Goal: Transaction & Acquisition: Purchase product/service

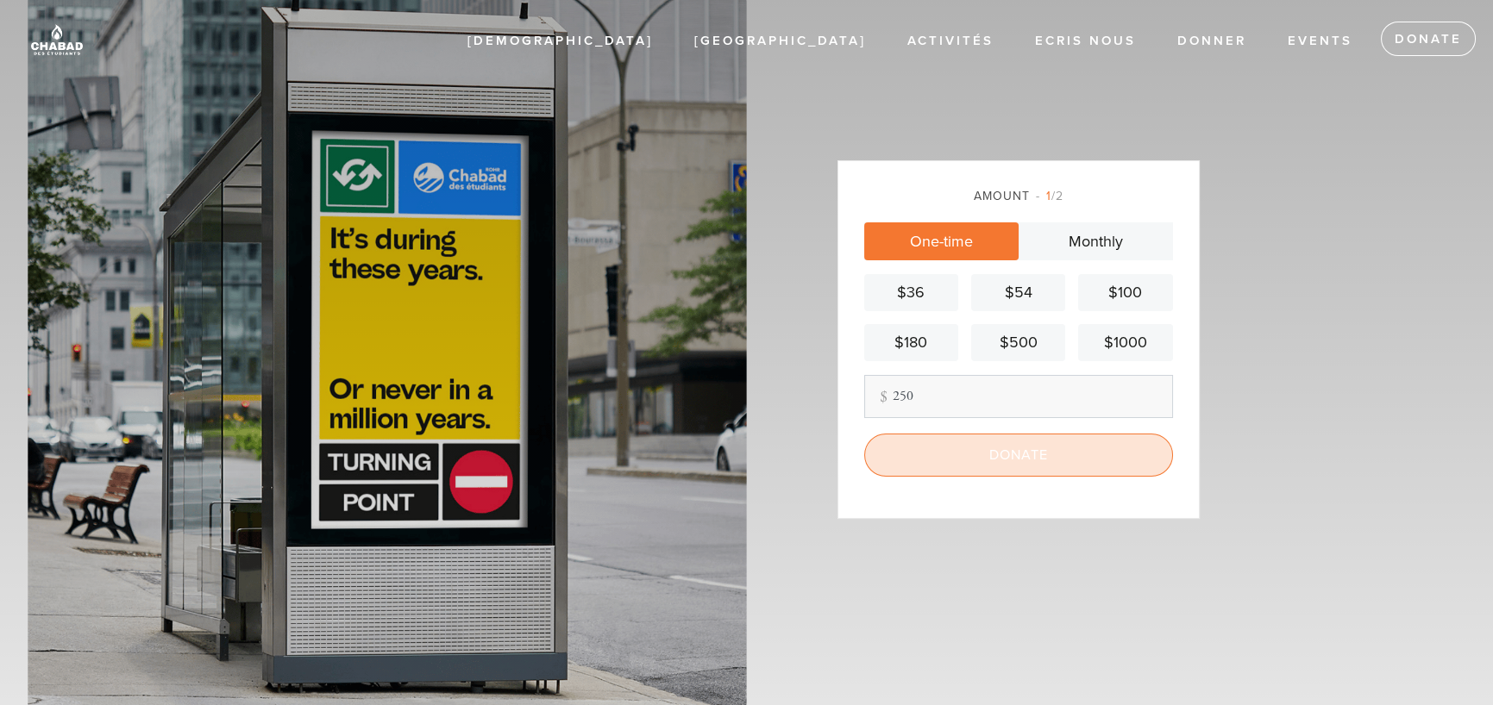
type input "250"
click at [1077, 468] on input "Donate" at bounding box center [1018, 455] width 309 height 43
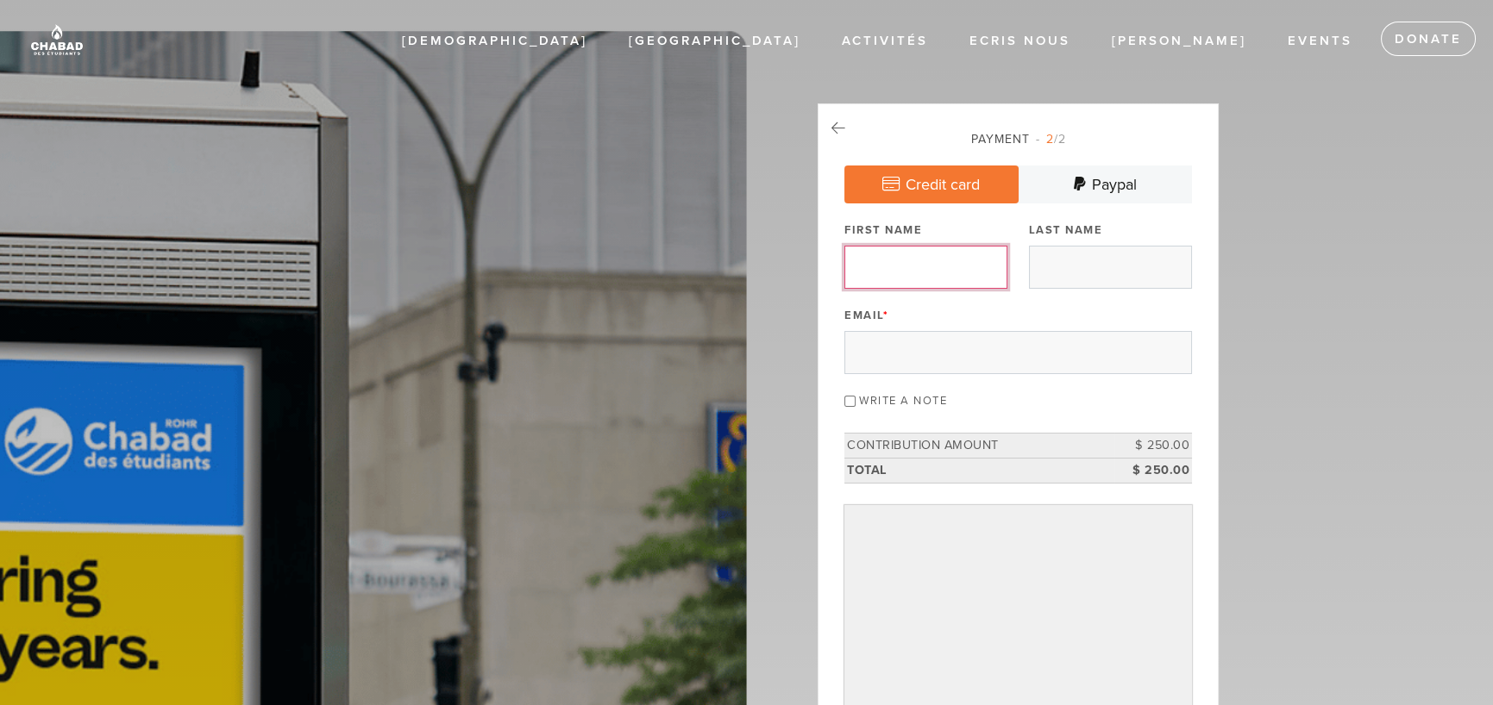
click at [924, 248] on input "First Name" at bounding box center [925, 267] width 163 height 43
type input "[PERSON_NAME]"
type input "Moatti"
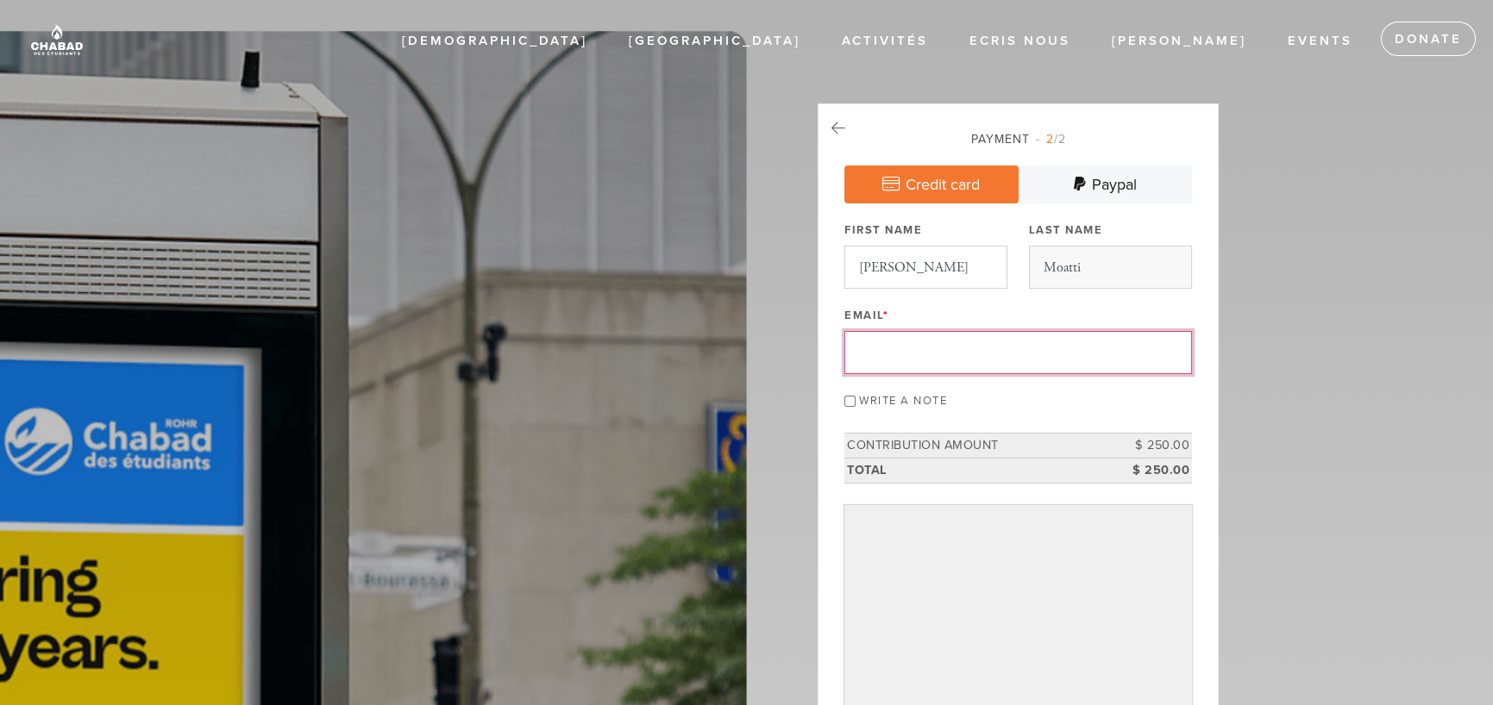
type input "[PERSON_NAME][EMAIL_ADDRESS][DOMAIN_NAME]"
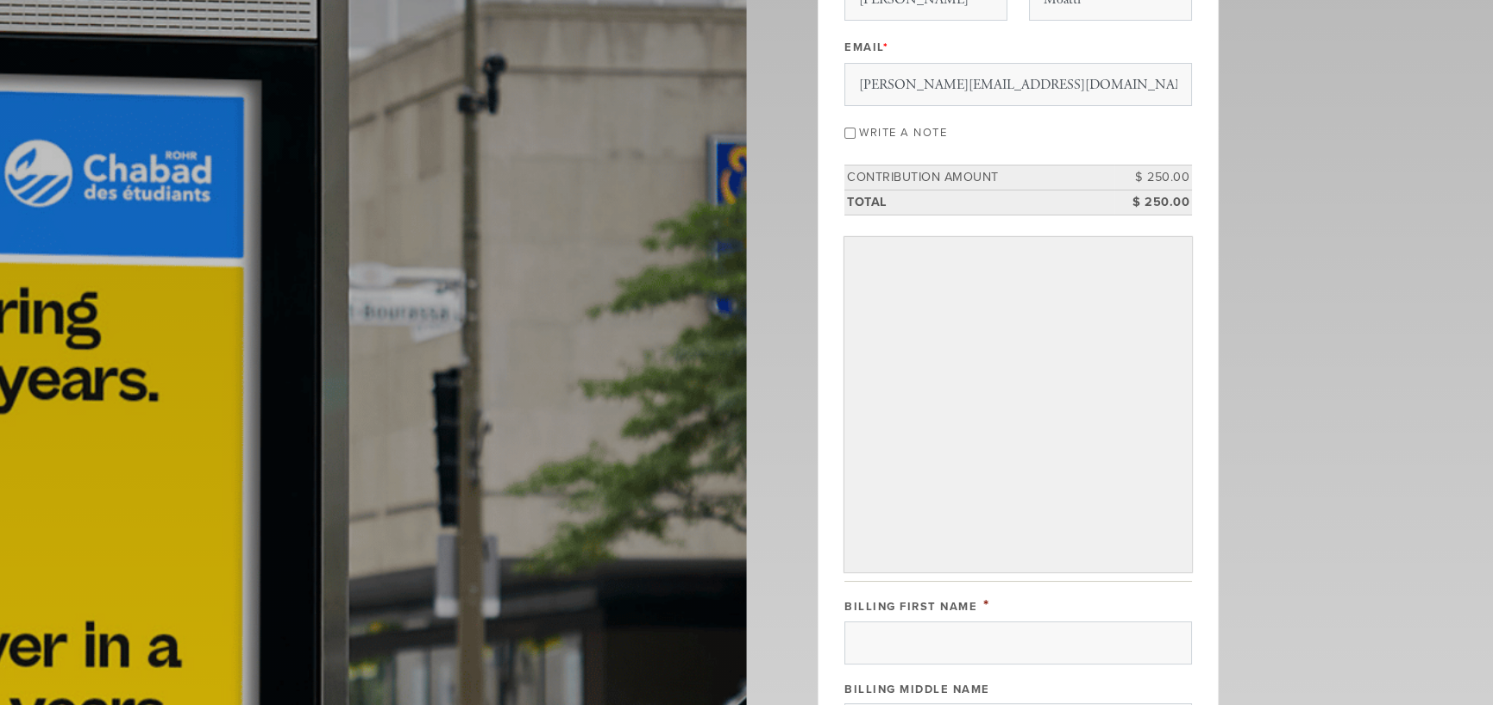
scroll to position [431, 0]
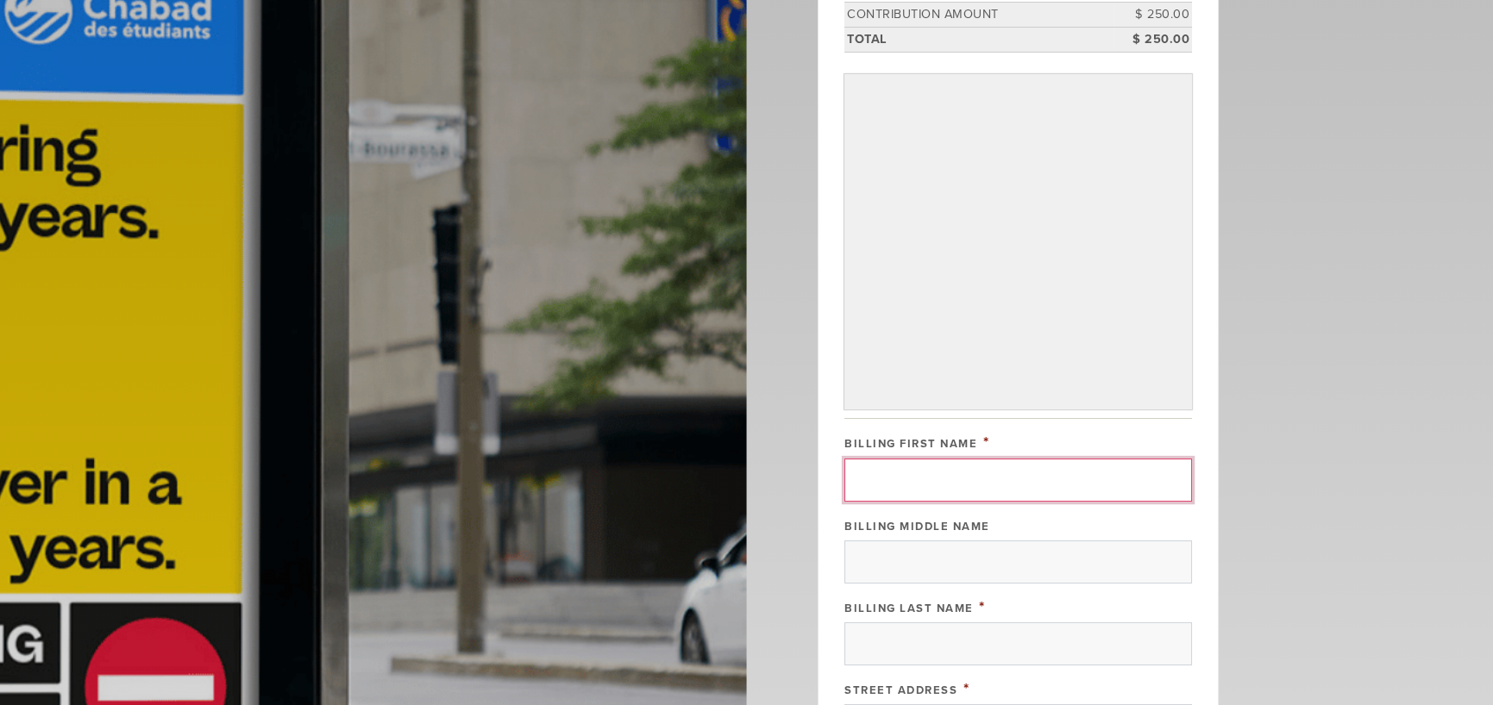
click at [999, 483] on input "Billing First Name" at bounding box center [1018, 480] width 348 height 43
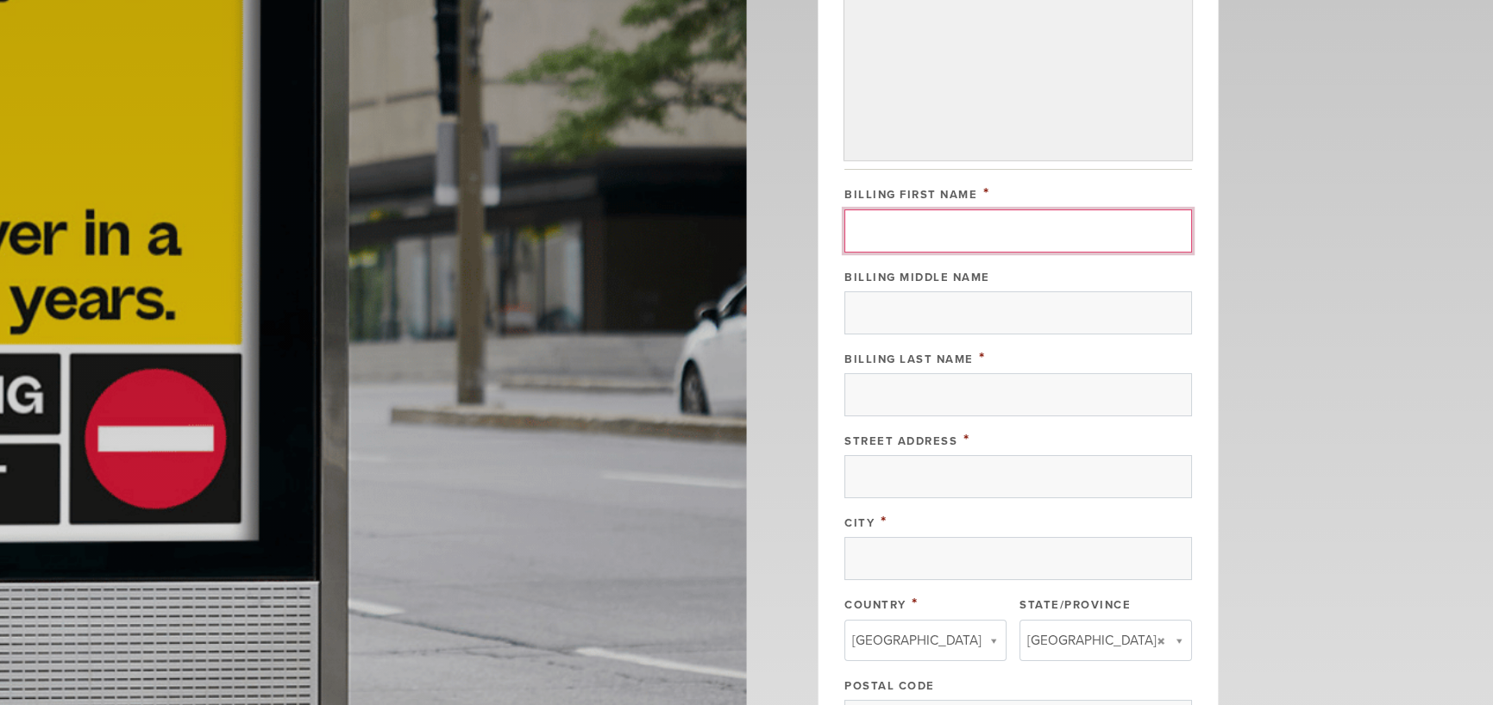
scroll to position [718, 0]
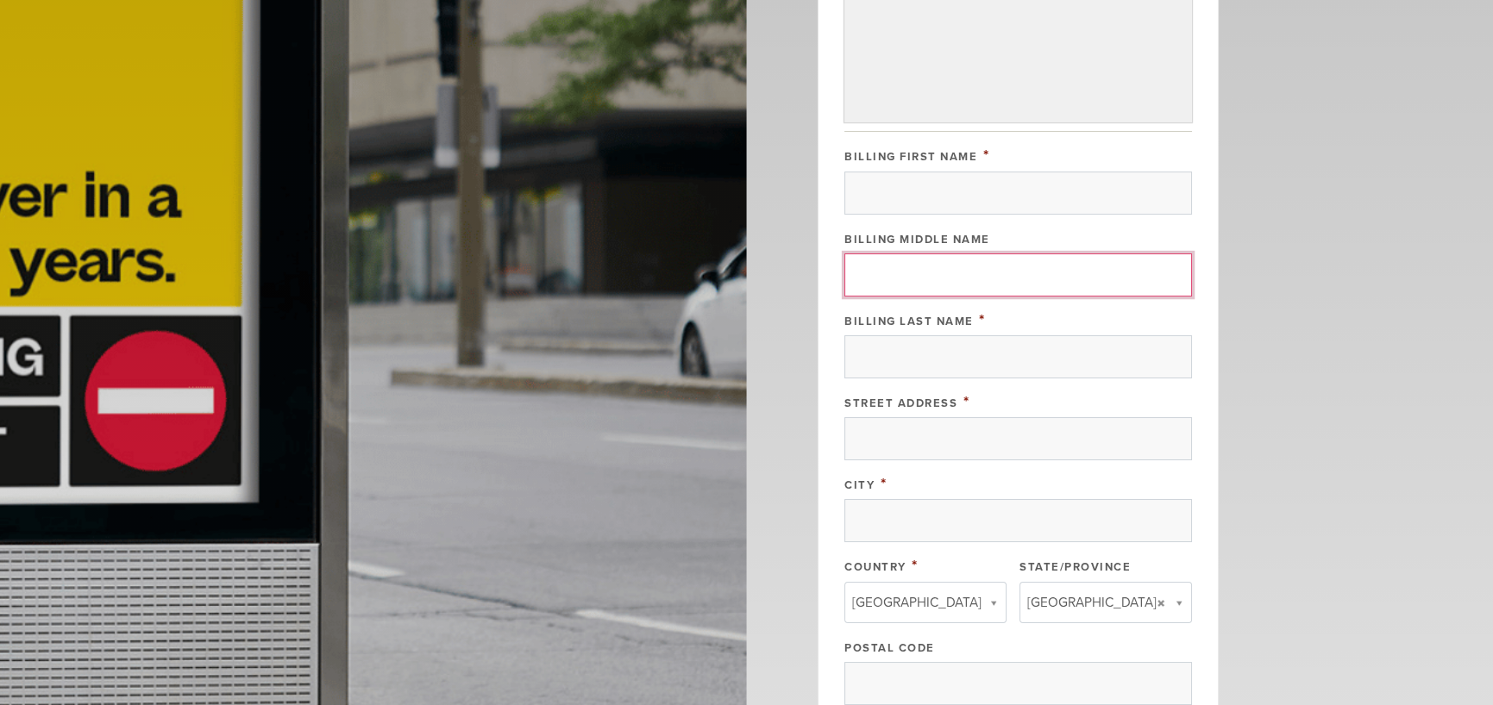
click at [987, 260] on input "Billing Middle Name" at bounding box center [1018, 275] width 348 height 43
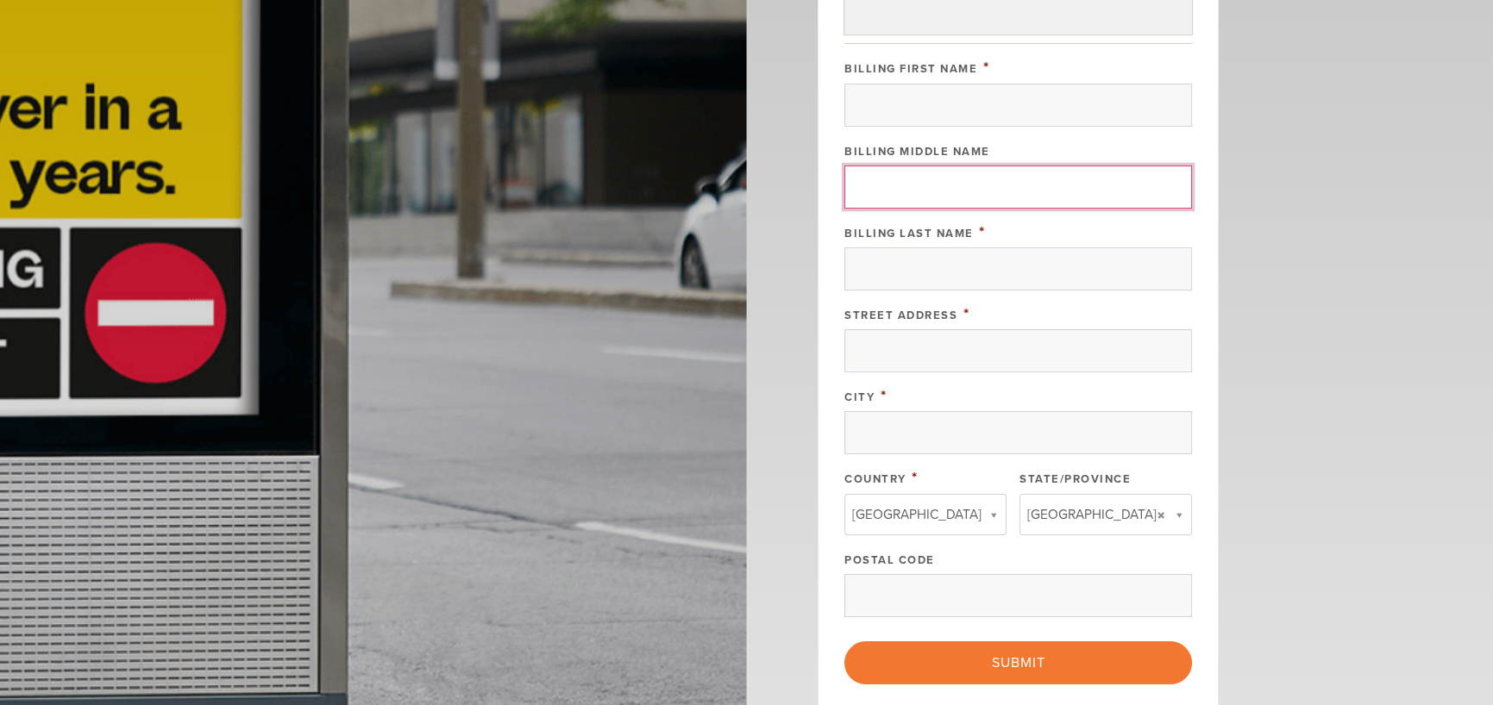
scroll to position [862, 0]
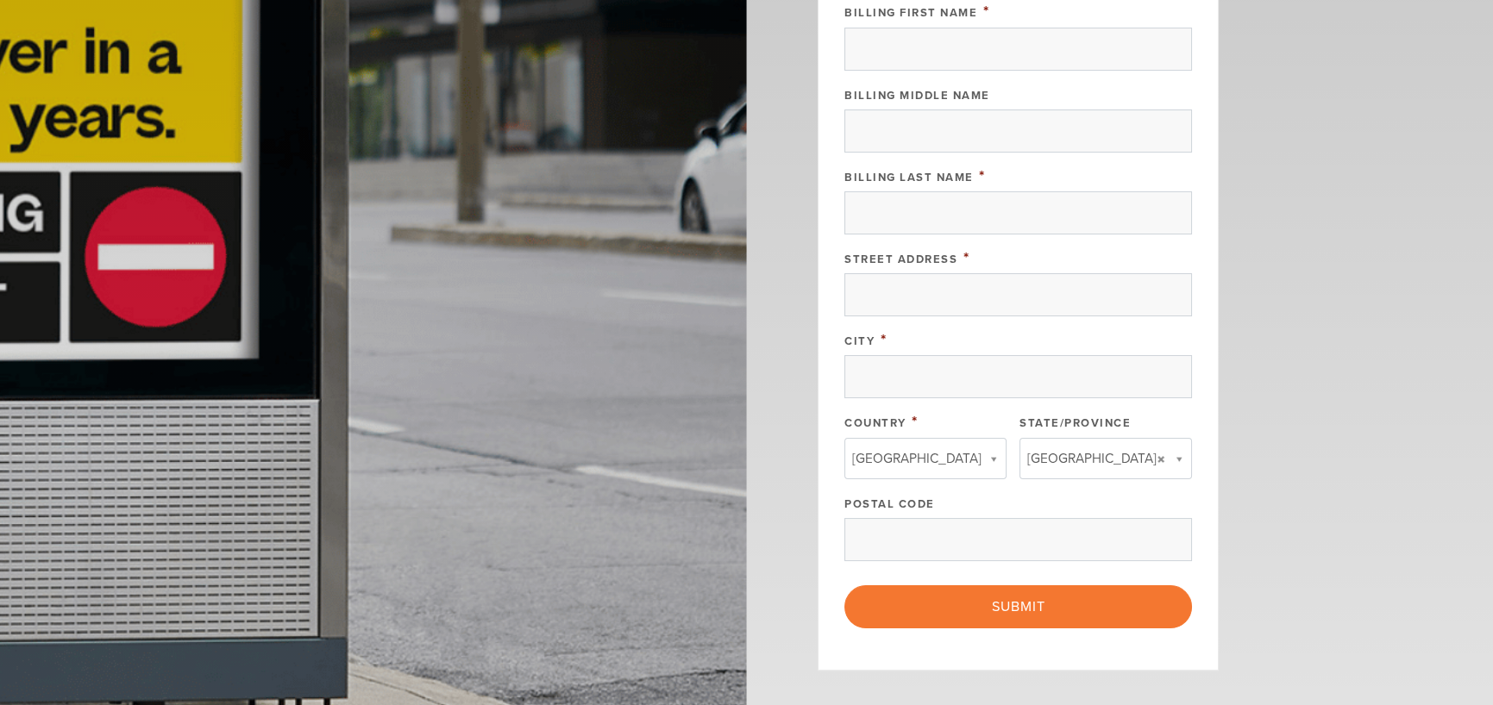
click at [1018, 510] on div "Postal Code" at bounding box center [1018, 526] width 348 height 69
click at [1011, 522] on input "Postal Code" at bounding box center [1018, 539] width 348 height 43
type input "H4M1R9"
type input "[PERSON_NAME]"
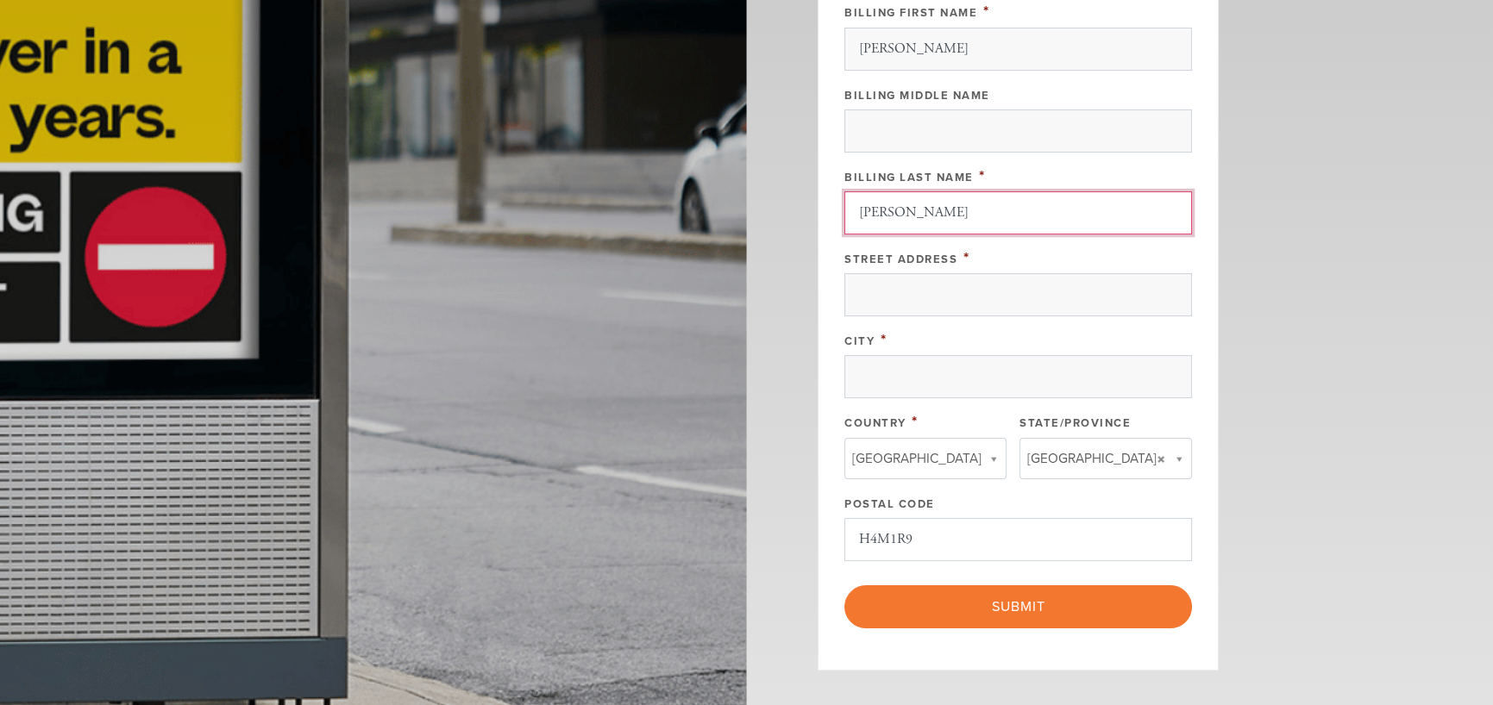
type input "[STREET_ADDRESS][PERSON_NAME][DATE]"
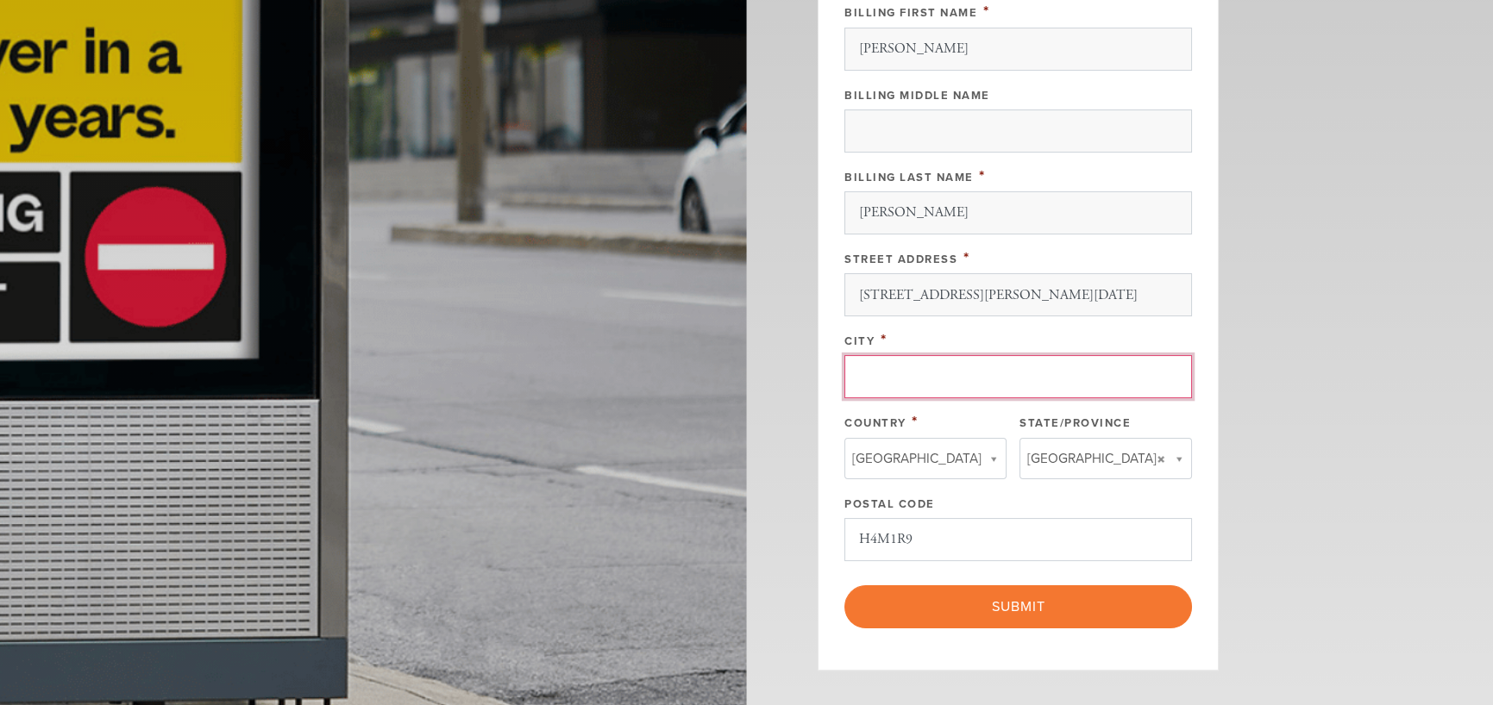
type input "Saint Laurent"
type input "[GEOGRAPHIC_DATA]"
type input "QC"
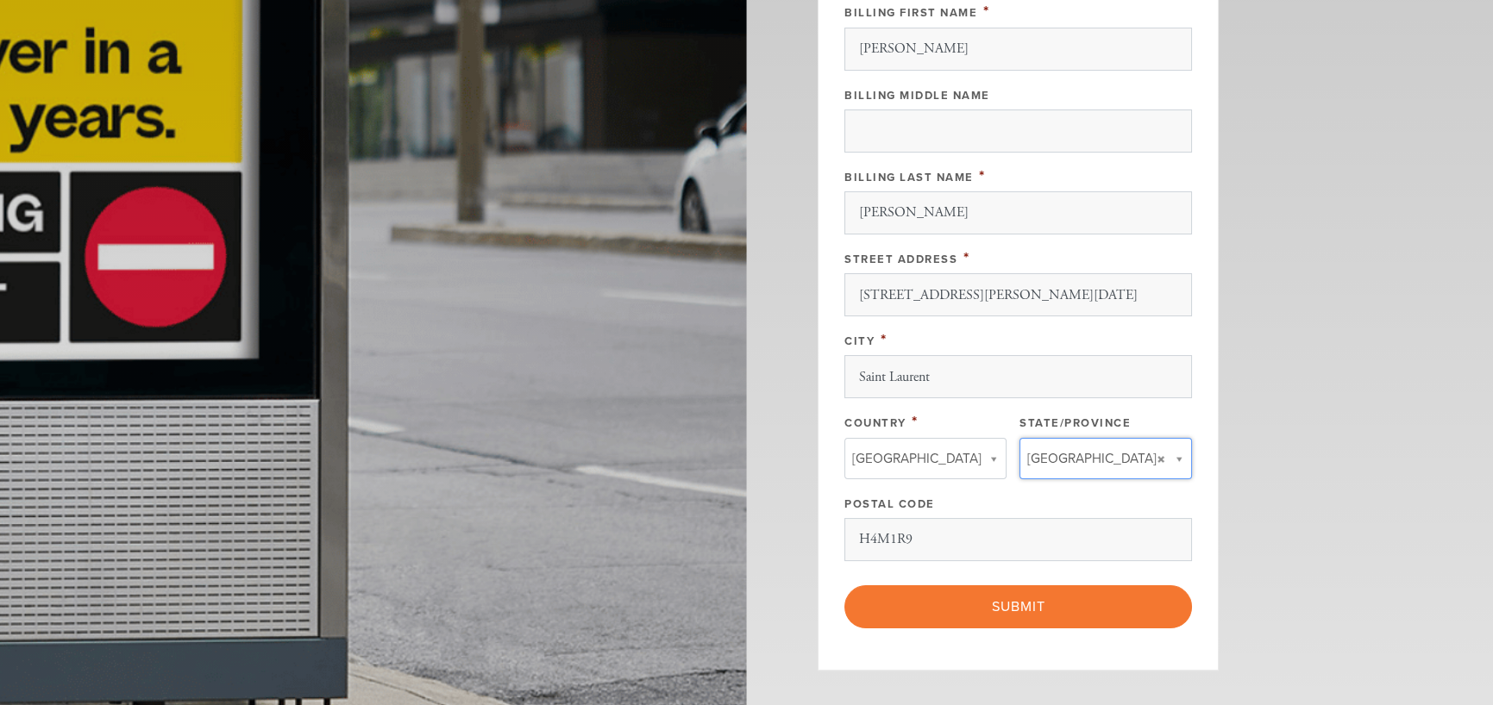
type input "QC"
type input "[GEOGRAPHIC_DATA]"
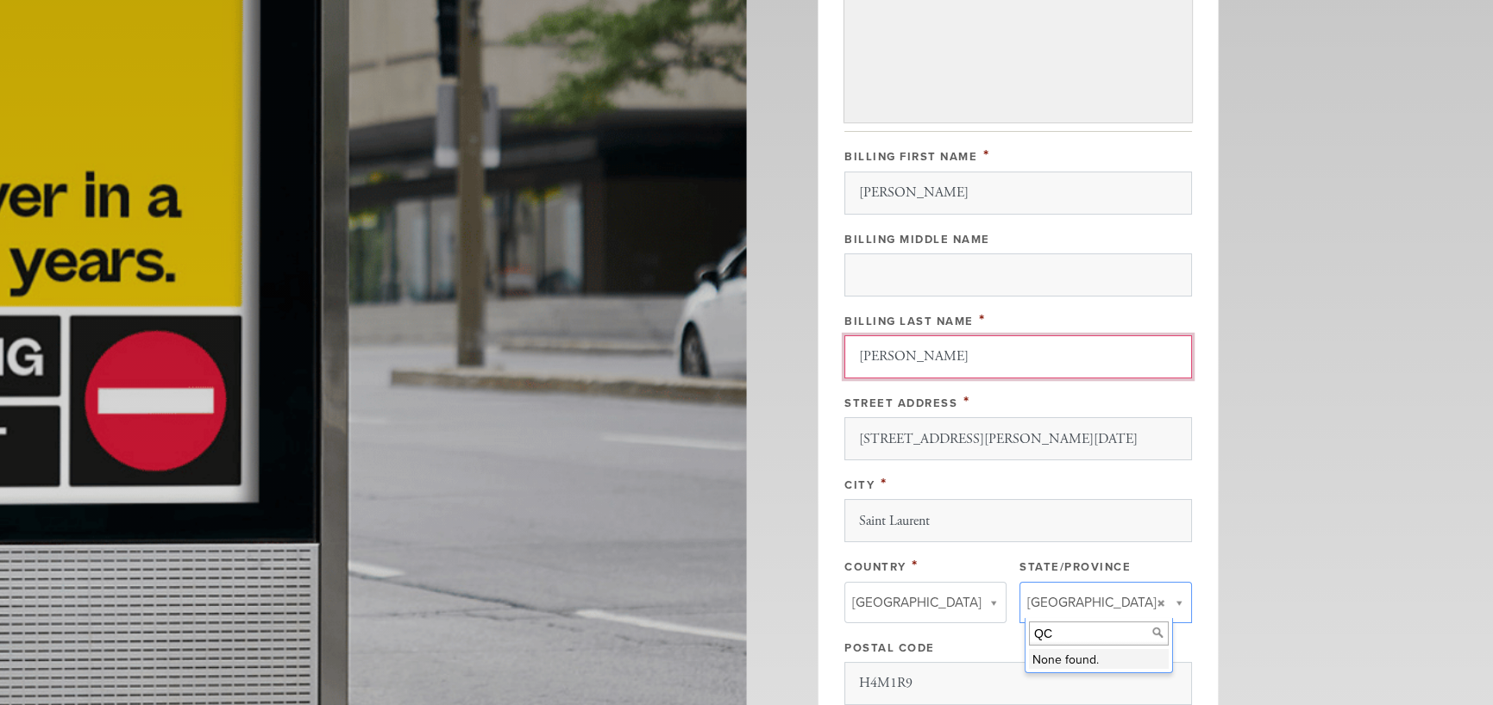
click at [1089, 348] on input "[PERSON_NAME]" at bounding box center [1018, 356] width 348 height 43
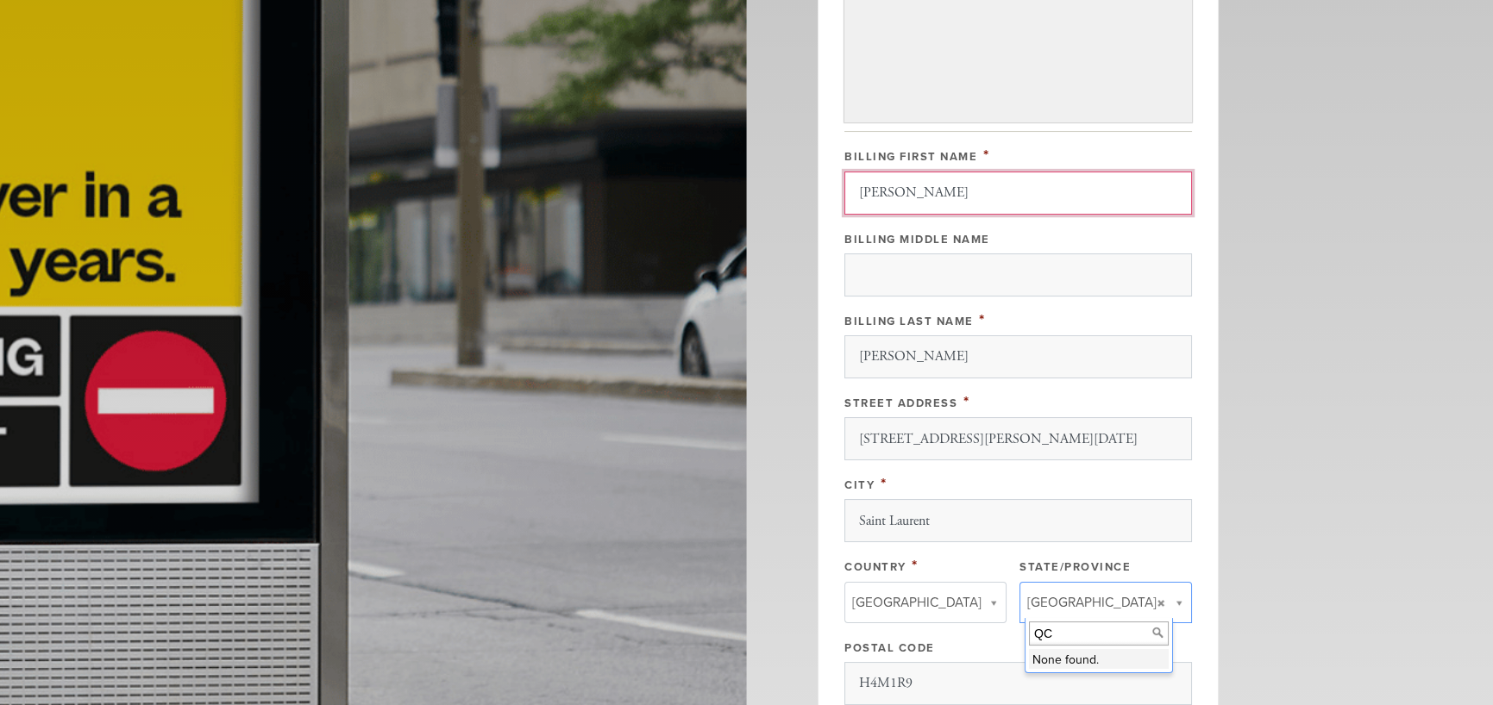
click at [1037, 195] on input "[PERSON_NAME]" at bounding box center [1018, 193] width 348 height 43
drag, startPoint x: 750, startPoint y: 189, endPoint x: 479, endPoint y: 189, distance: 270.8
click at [479, 189] on div "ㅤ Payment 2 /2 Credit card [GEOGRAPHIC_DATA] Payment Processor Pay Later Carte …" at bounding box center [746, 113] width 931 height 1456
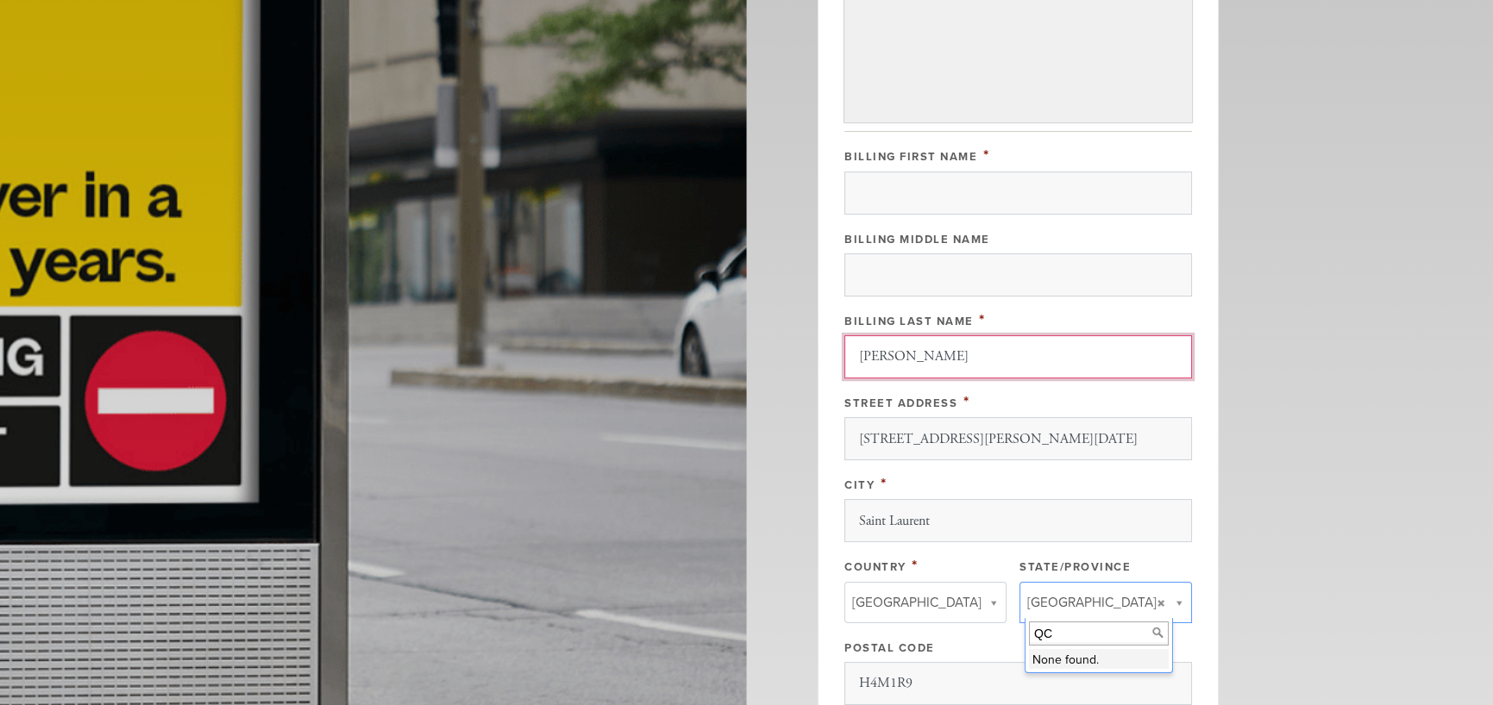
drag, startPoint x: 1061, startPoint y: 348, endPoint x: 307, endPoint y: 331, distance: 753.9
click at [307, 331] on div "ㅤ Payment 2 /2 Credit card [GEOGRAPHIC_DATA] Payment Processor Pay Later Carte …" at bounding box center [746, 113] width 931 height 1456
click at [984, 131] on fieldset "Billing Name and Address Billing First Name * Billing Middle Name Billing Last …" at bounding box center [1018, 422] width 348 height 582
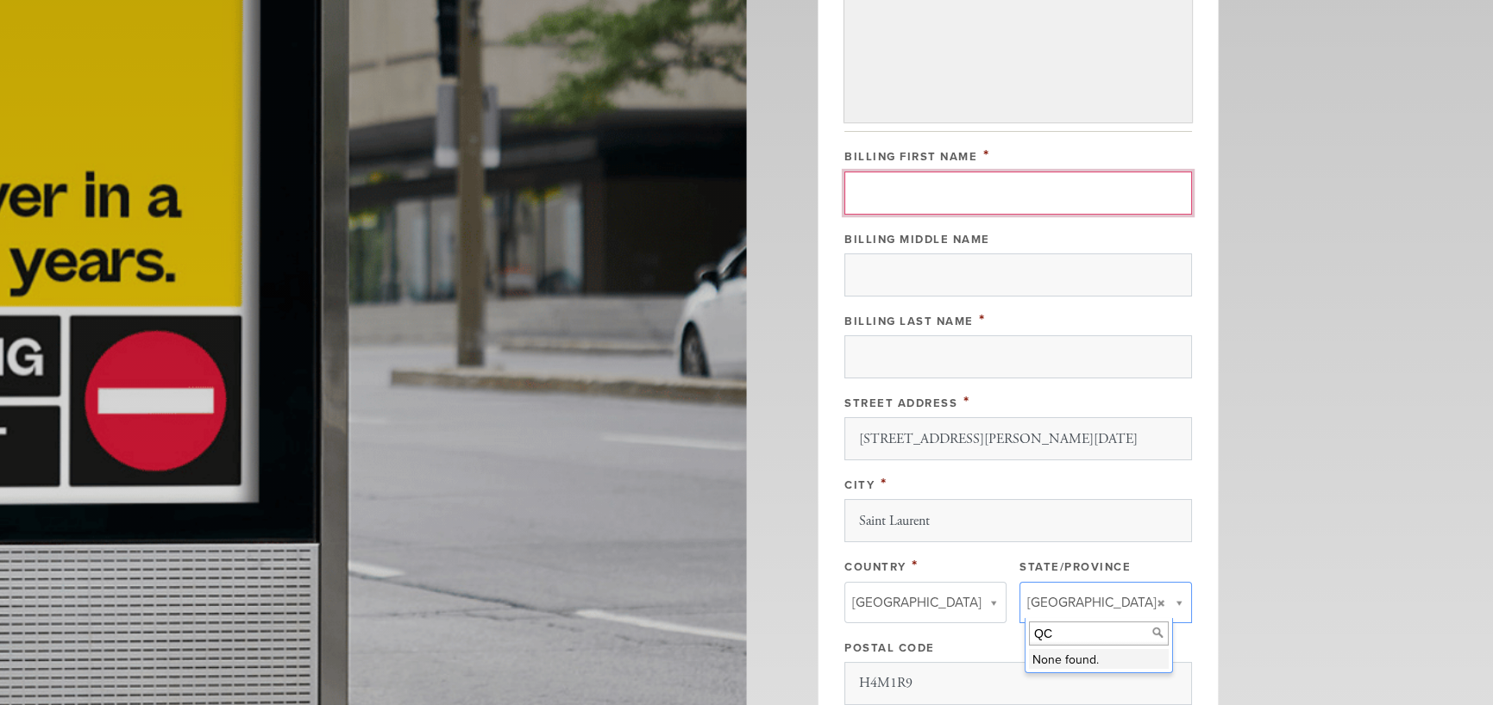
drag, startPoint x: 961, startPoint y: 179, endPoint x: 962, endPoint y: 192, distance: 13.0
click at [961, 179] on input "Billing First Name" at bounding box center [1018, 193] width 348 height 43
type input "ITYL Conseils Strategies et Solutions Inc,"
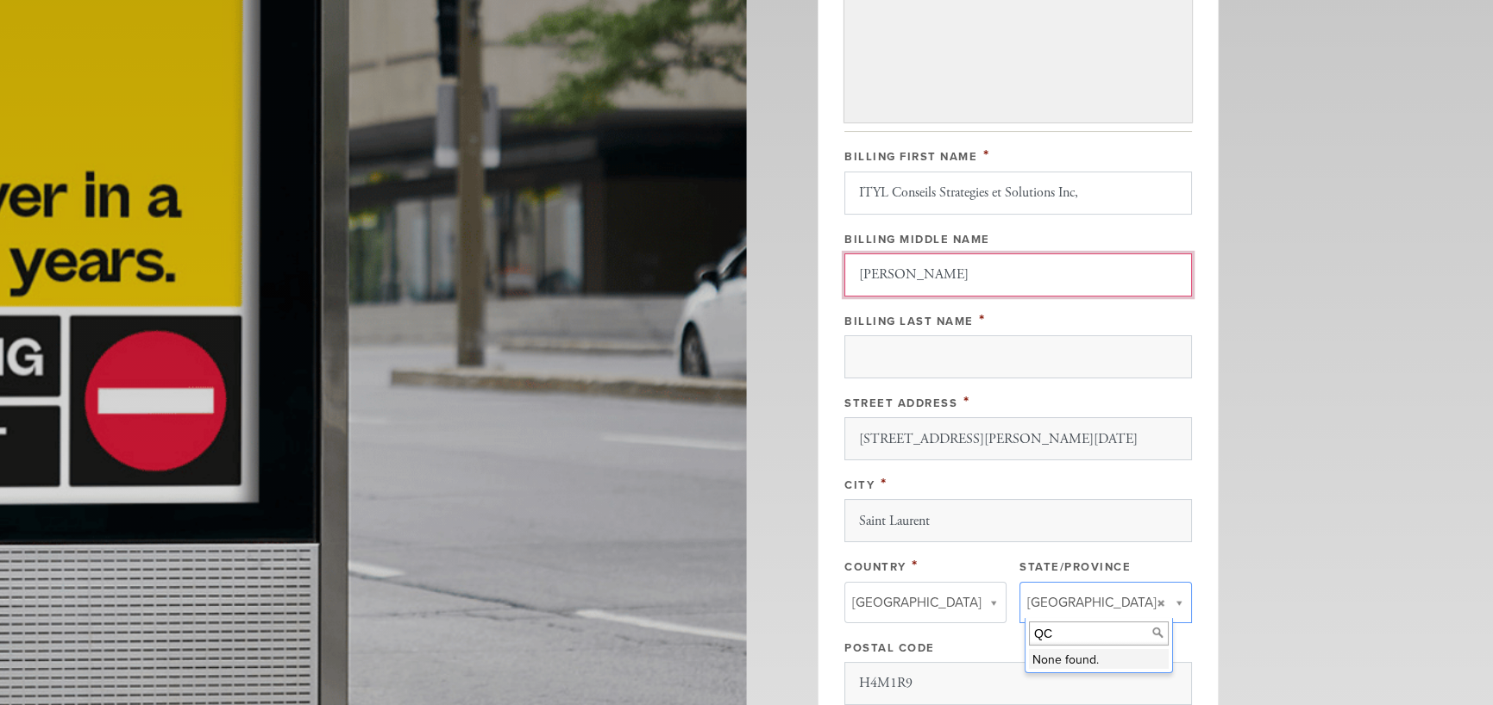
type input "[PERSON_NAME]"
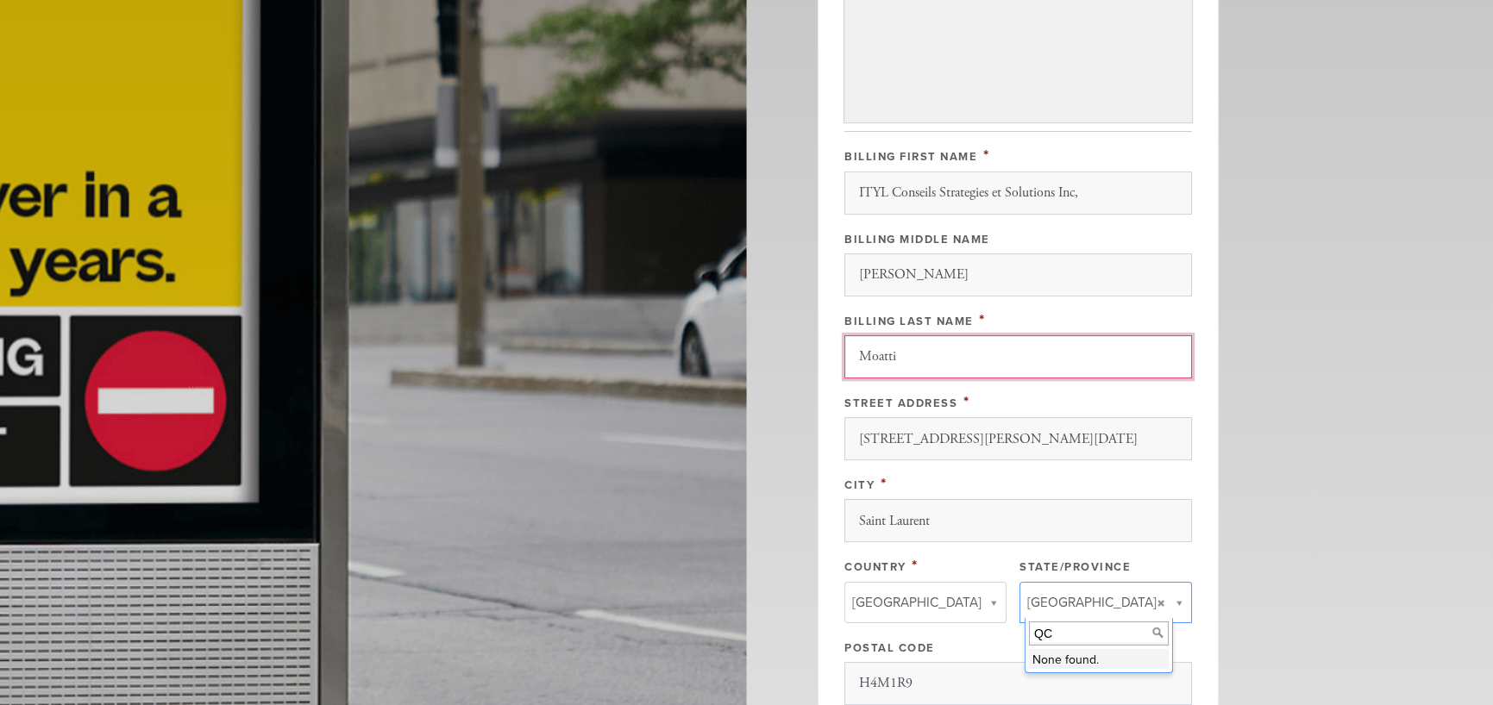
type input "Moatti"
click at [1328, 198] on header "[DEMOGRAPHIC_DATA] Lettre du Rabbin Gouvernance Mission Statement Mythes et Réa…" at bounding box center [746, 113] width 1493 height 1663
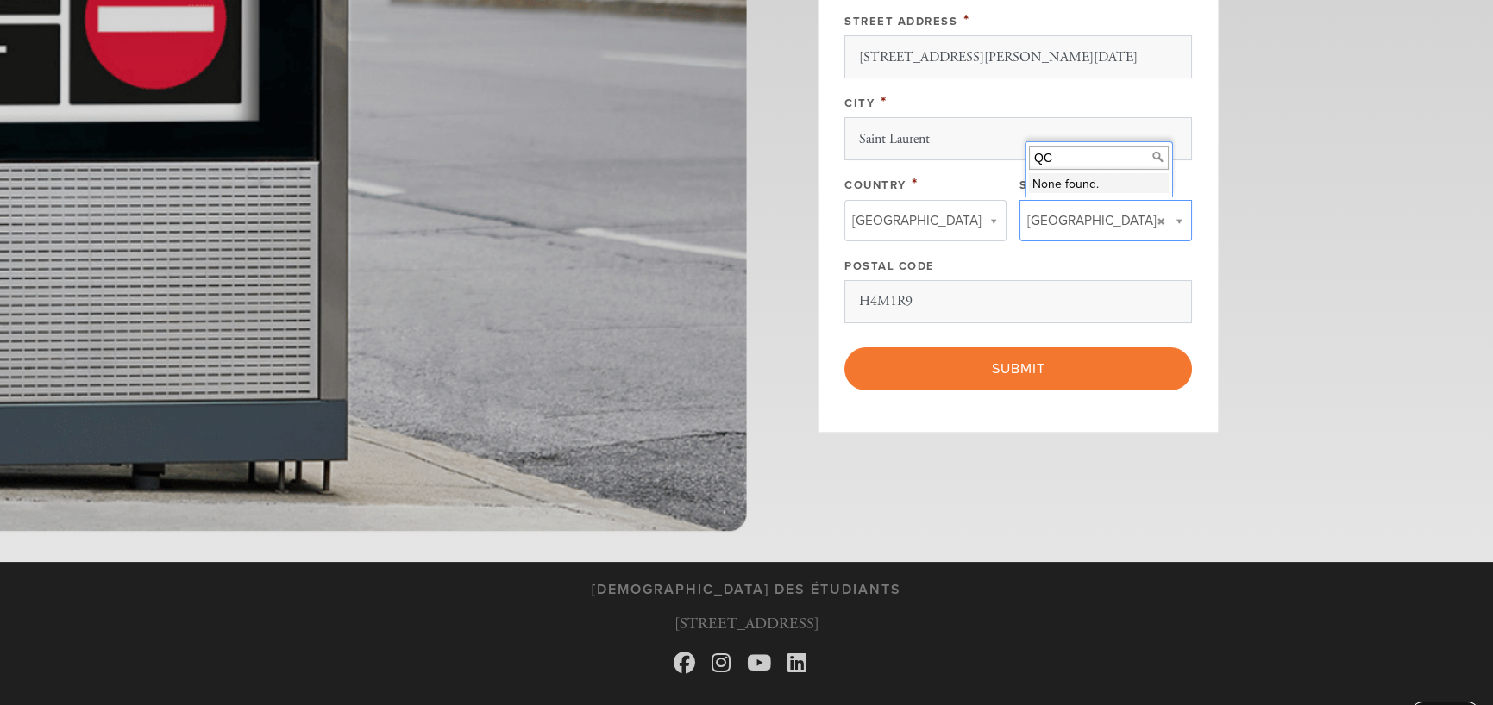
scroll to position [1137, 0]
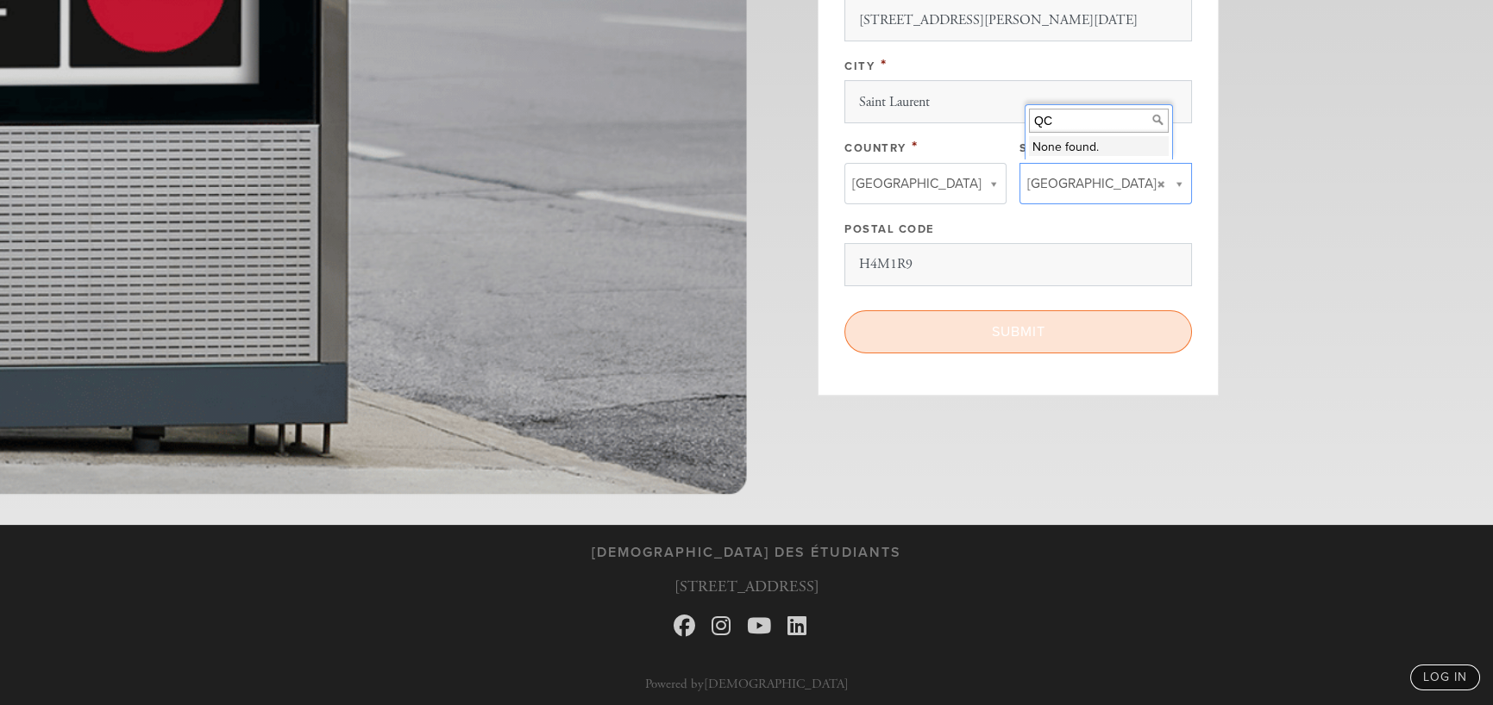
drag, startPoint x: 1068, startPoint y: 344, endPoint x: 1074, endPoint y: 353, distance: 10.5
click at [1067, 344] on input "Submit" at bounding box center [1018, 331] width 348 height 43
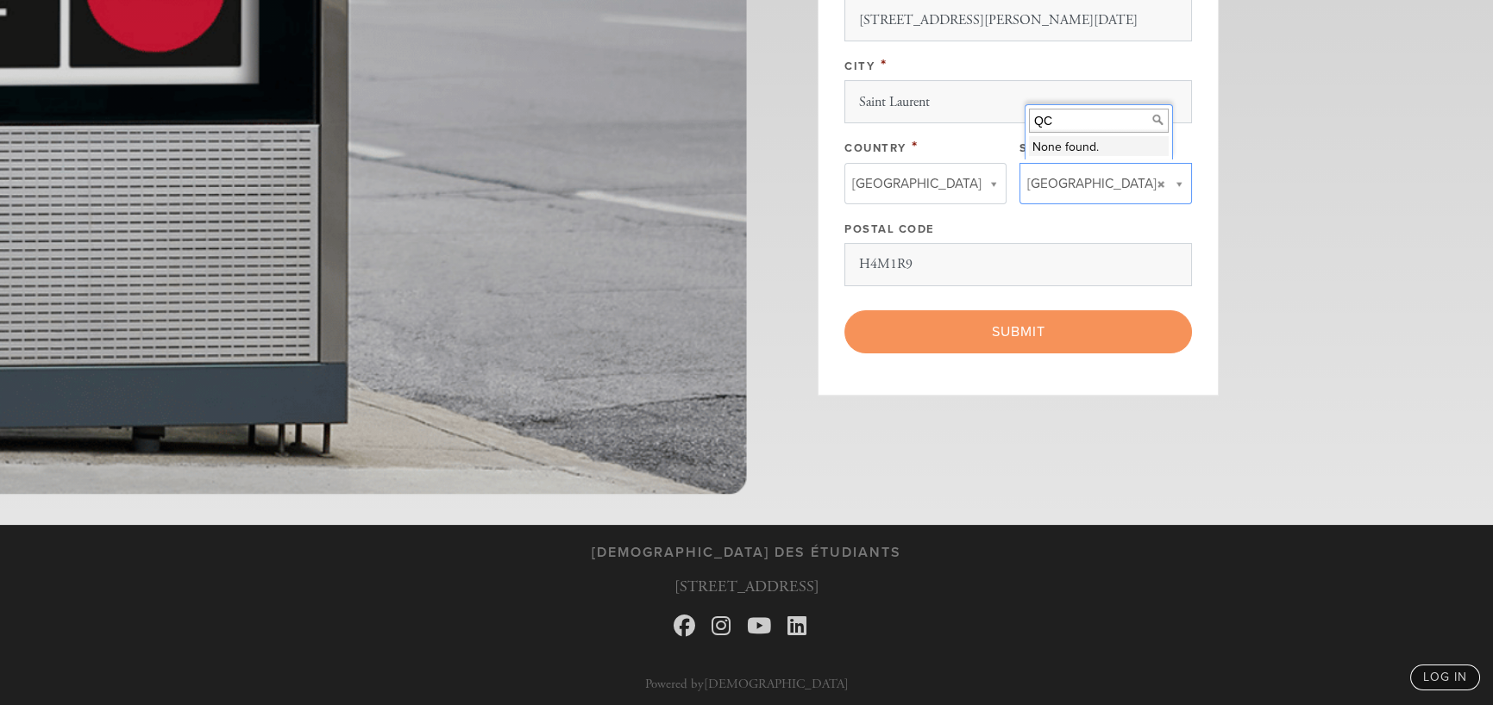
scroll to position [993, 0]
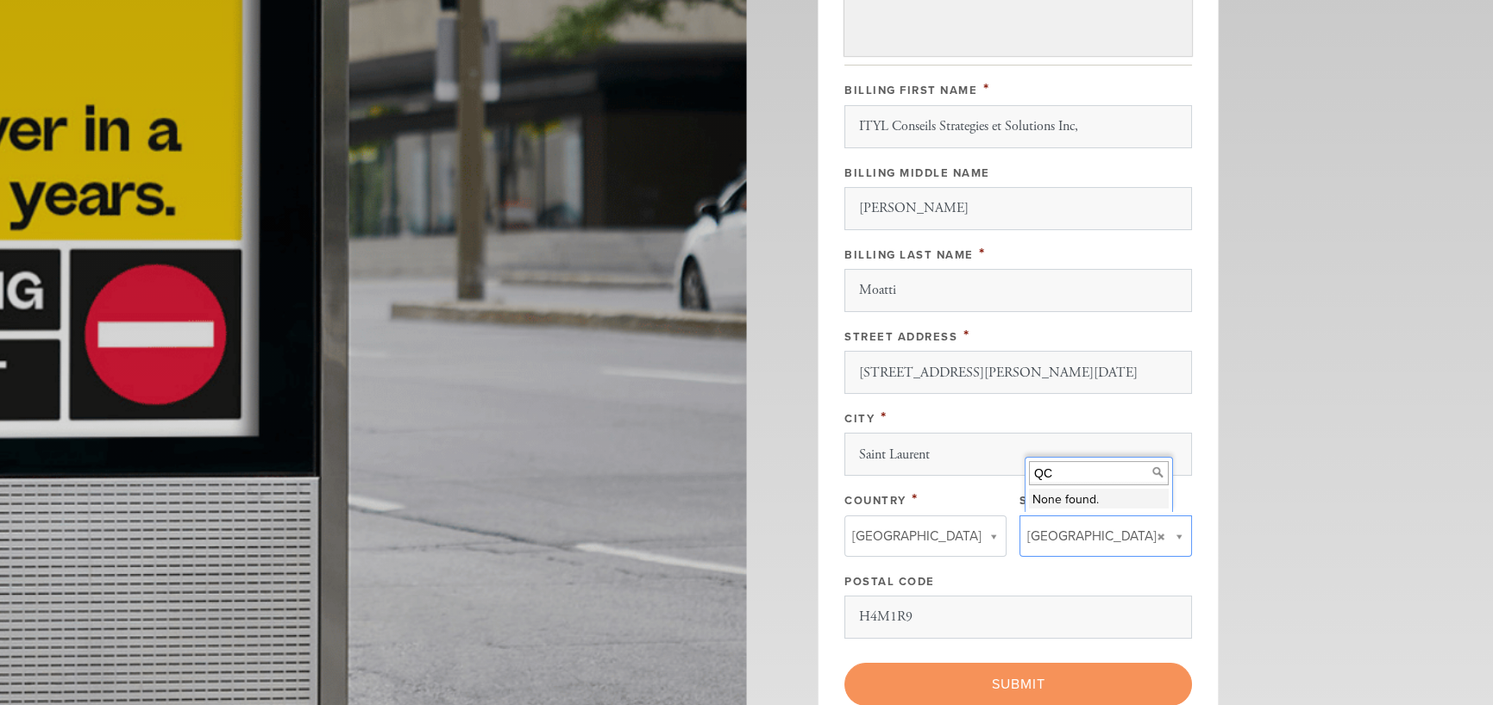
scroll to position [562, 0]
